Goal: Task Accomplishment & Management: Manage account settings

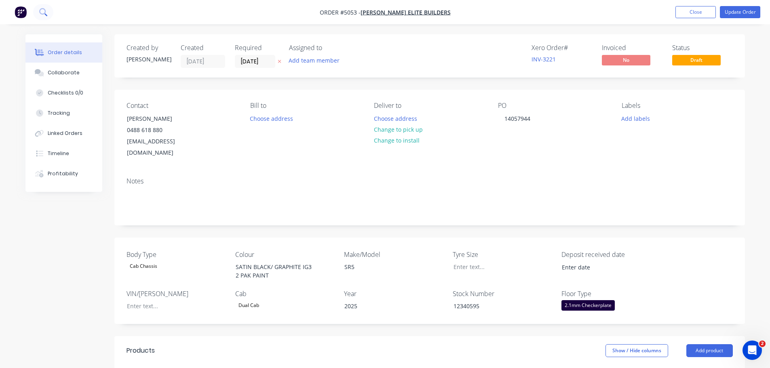
click at [43, 13] on icon at bounding box center [43, 12] width 8 height 8
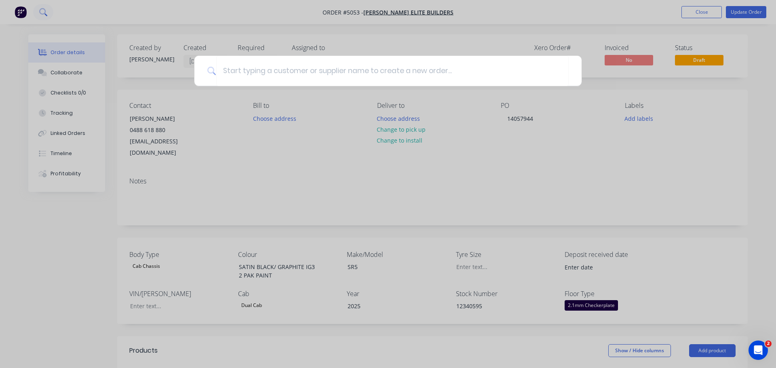
click at [43, 13] on div at bounding box center [388, 184] width 776 height 368
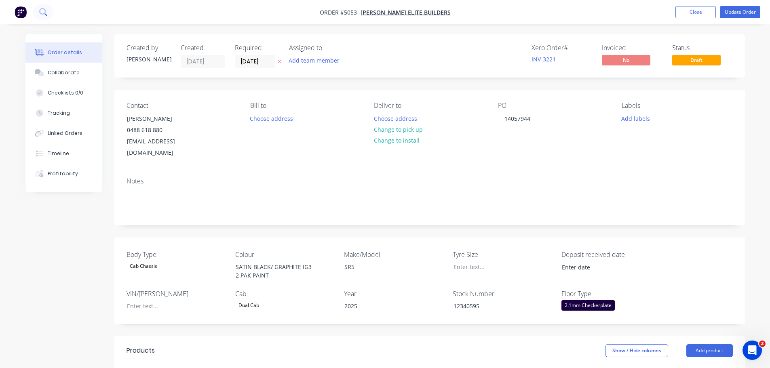
click at [43, 13] on icon at bounding box center [43, 12] width 8 height 8
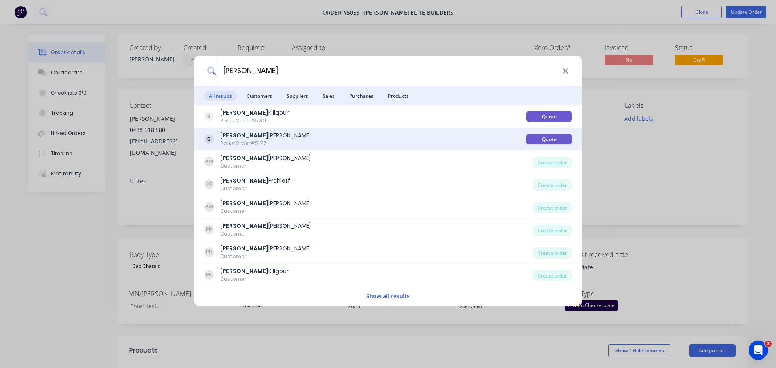
type input "[PERSON_NAME]"
click at [254, 143] on div "Sales Order #5177" at bounding box center [265, 143] width 91 height 7
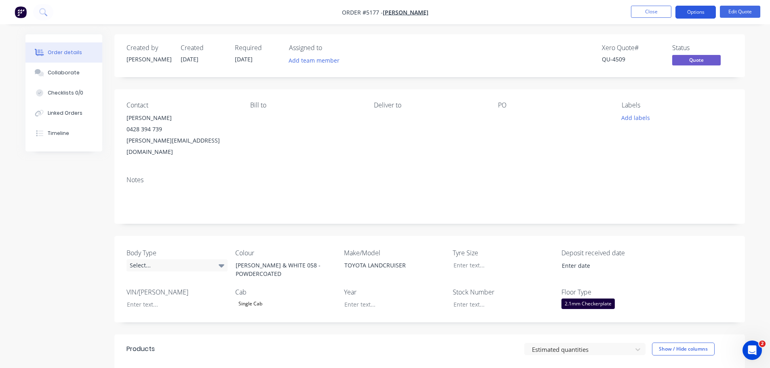
click at [700, 13] on button "Options" at bounding box center [696, 12] width 40 height 13
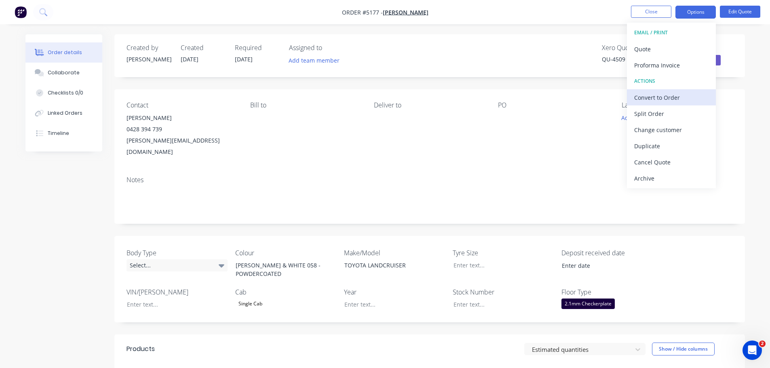
click at [661, 101] on div "Convert to Order" at bounding box center [671, 98] width 74 height 12
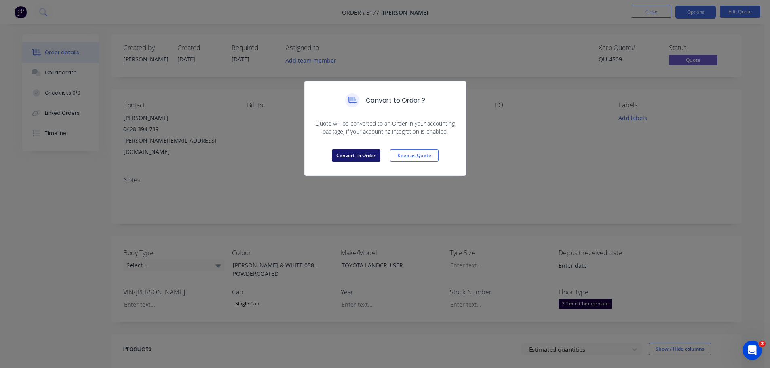
click at [364, 160] on button "Convert to Order" at bounding box center [356, 156] width 49 height 12
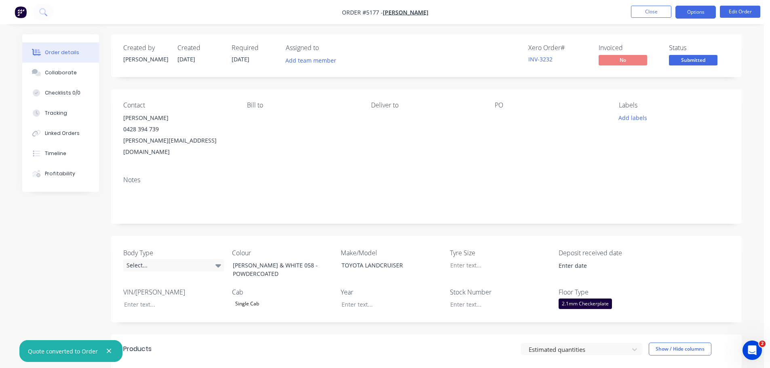
click at [697, 14] on button "Options" at bounding box center [696, 12] width 40 height 13
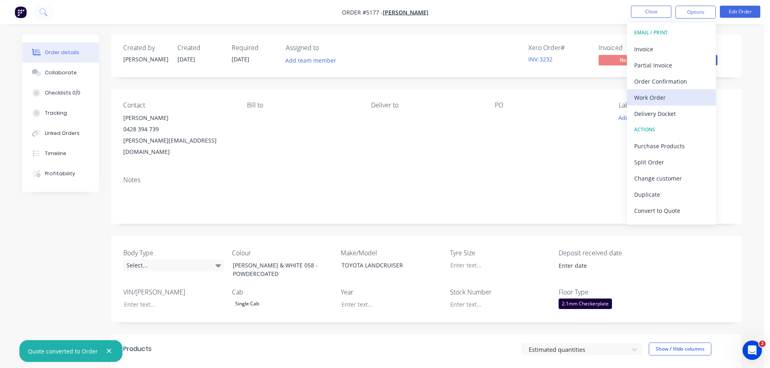
click at [662, 97] on div "Work Order" at bounding box center [671, 98] width 74 height 12
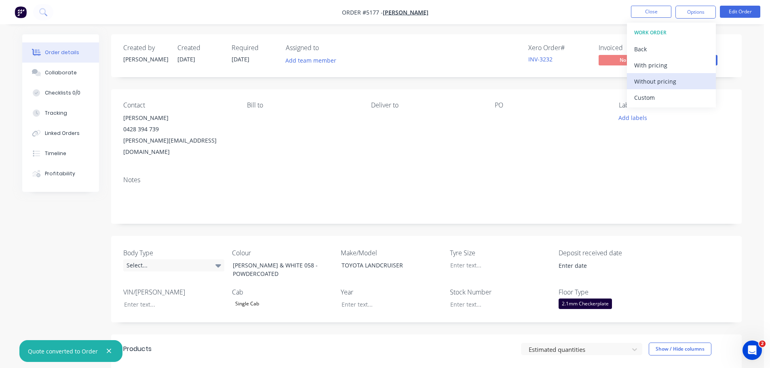
click at [663, 82] on div "Without pricing" at bounding box center [671, 82] width 74 height 12
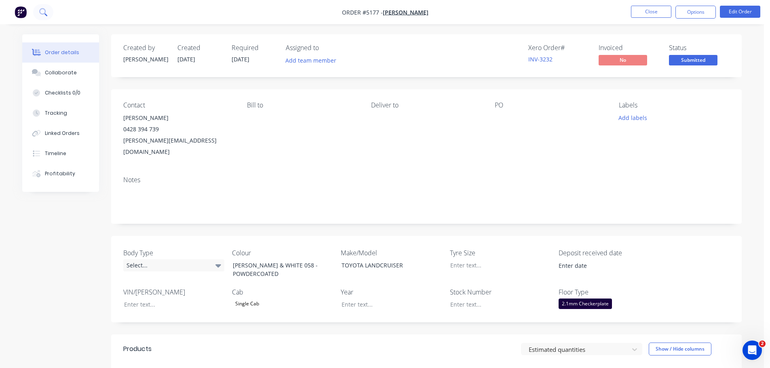
click at [46, 12] on icon at bounding box center [43, 12] width 8 height 8
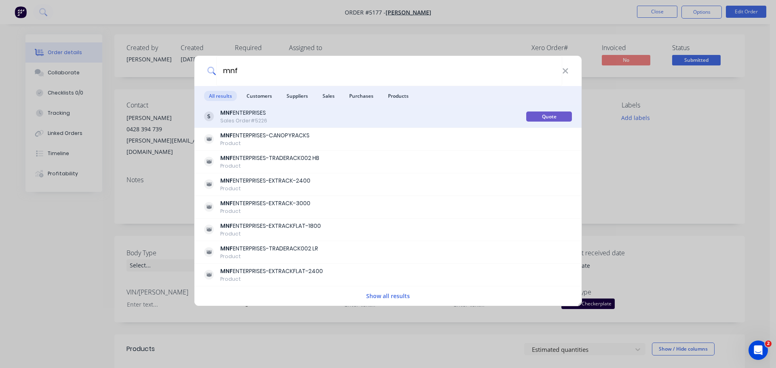
type input "mnf"
click at [264, 116] on div "MNF ENTERPRISES" at bounding box center [243, 113] width 47 height 8
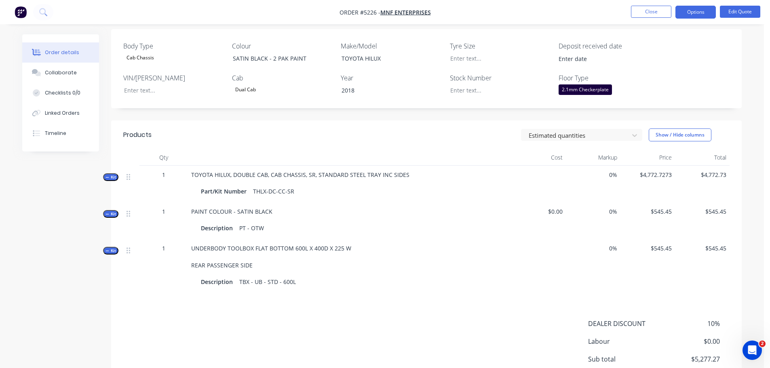
scroll to position [80, 0]
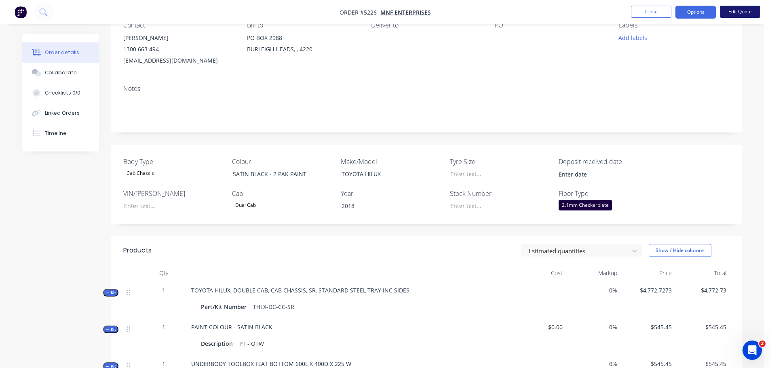
click at [735, 11] on button "Edit Quote" at bounding box center [740, 12] width 40 height 12
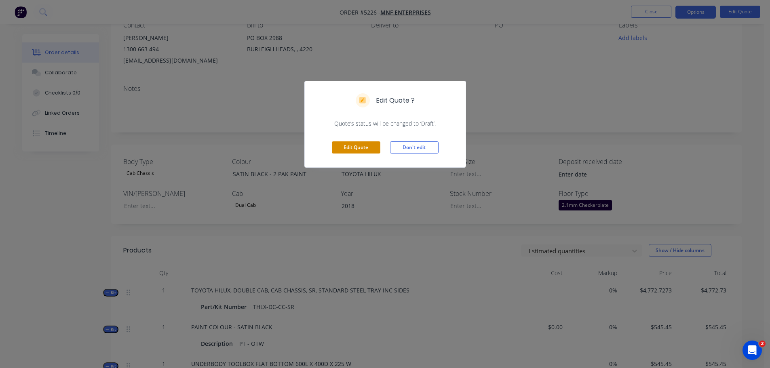
click at [370, 146] on button "Edit Quote" at bounding box center [356, 148] width 49 height 12
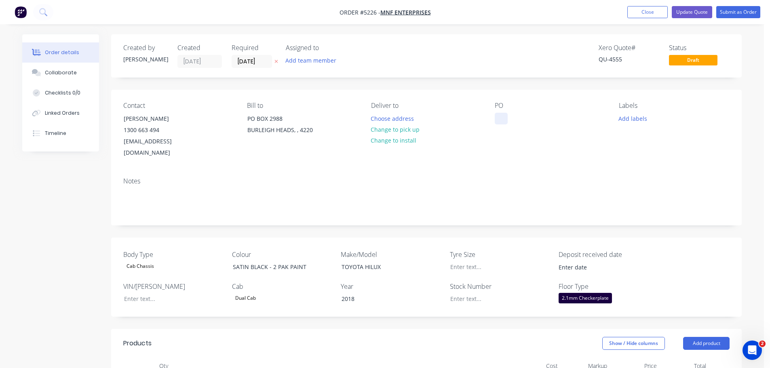
click at [499, 116] on div at bounding box center [501, 119] width 13 height 12
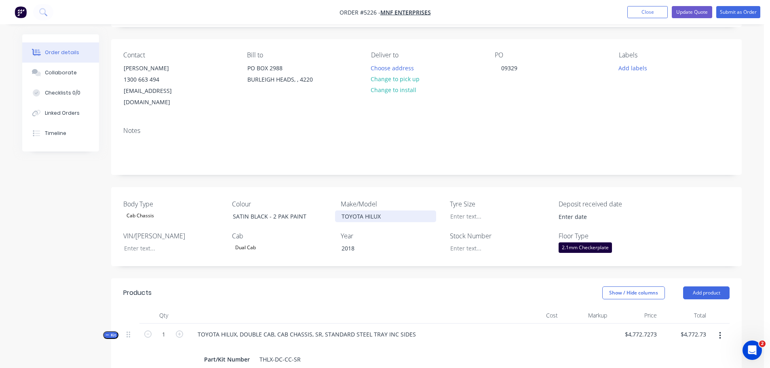
scroll to position [162, 0]
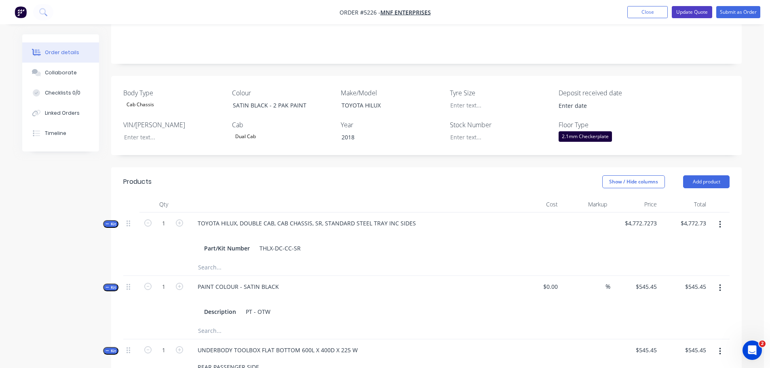
click at [691, 11] on button "Update Quote" at bounding box center [692, 12] width 40 height 12
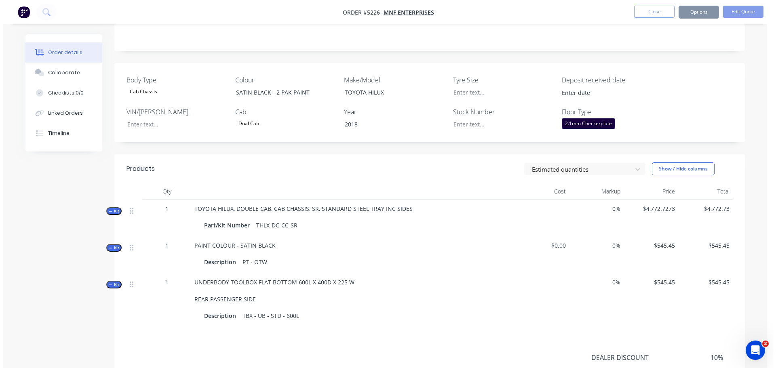
scroll to position [0, 0]
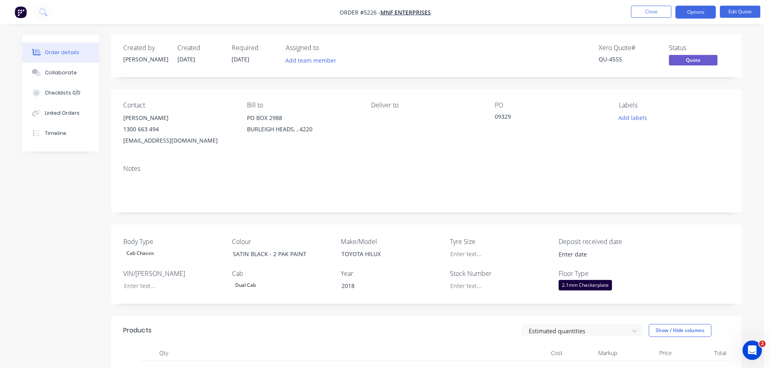
click at [691, 11] on button "Options" at bounding box center [696, 12] width 40 height 13
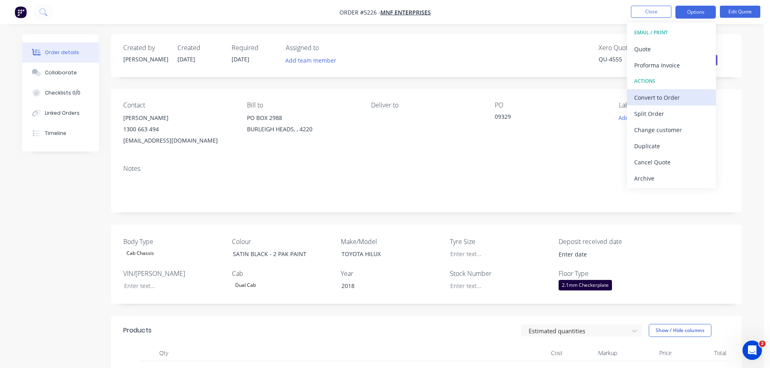
click at [666, 95] on div "Convert to Order" at bounding box center [671, 98] width 74 height 12
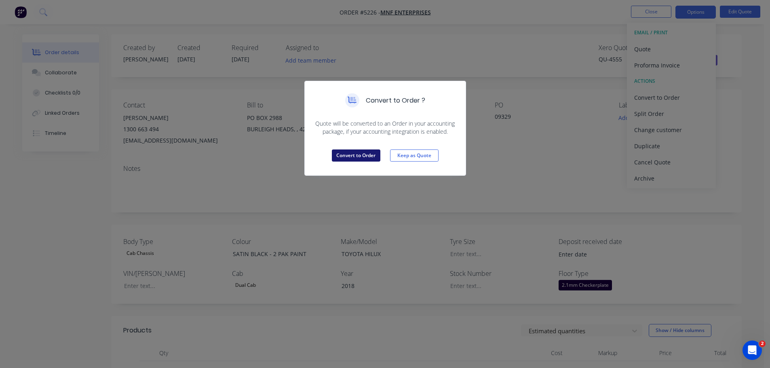
click at [358, 157] on button "Convert to Order" at bounding box center [356, 156] width 49 height 12
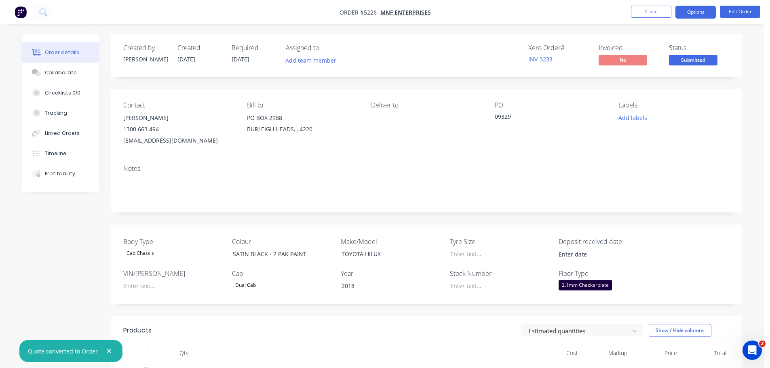
click at [686, 12] on button "Options" at bounding box center [696, 12] width 40 height 13
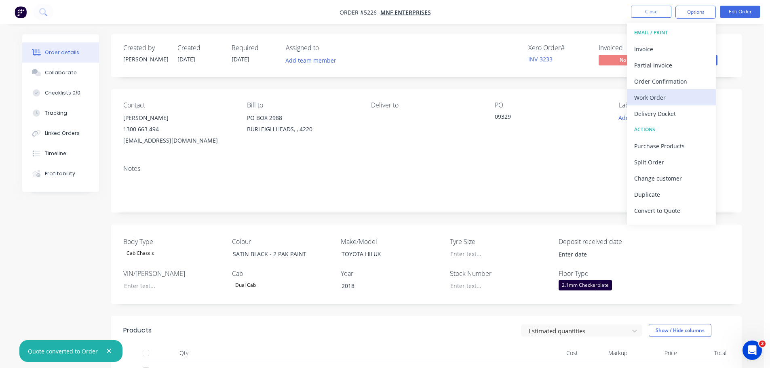
click at [662, 100] on div "Work Order" at bounding box center [671, 98] width 74 height 12
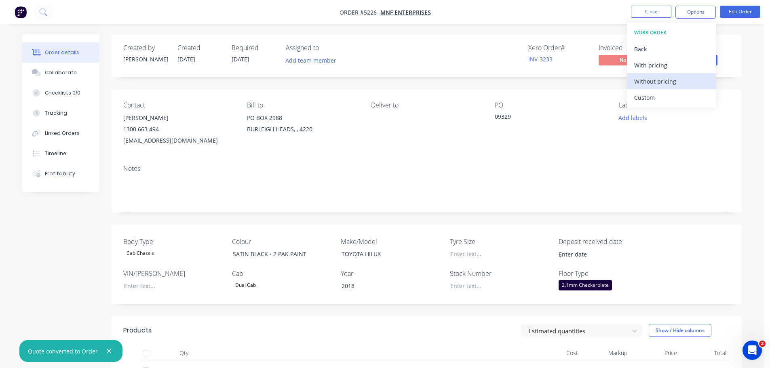
click at [651, 83] on div "Without pricing" at bounding box center [671, 82] width 74 height 12
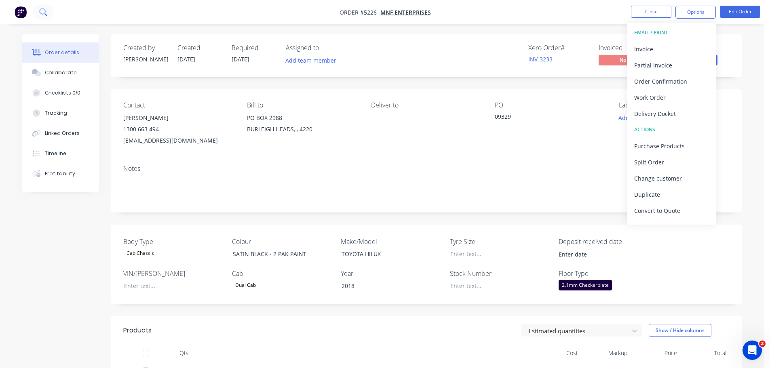
click at [43, 7] on button at bounding box center [43, 12] width 20 height 16
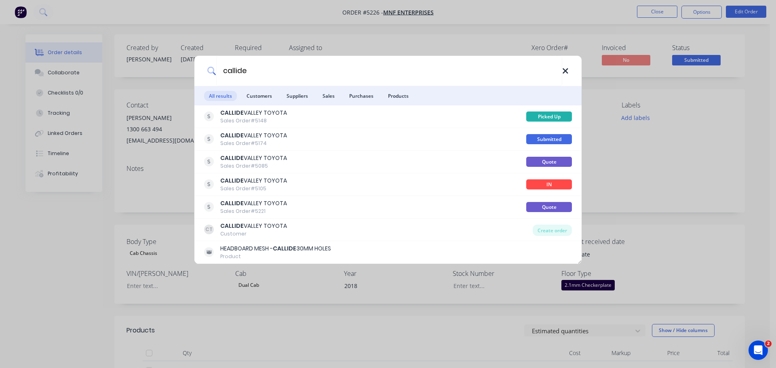
type input "callide"
click at [568, 71] on icon at bounding box center [565, 71] width 6 height 9
